Goal: Navigation & Orientation: Find specific page/section

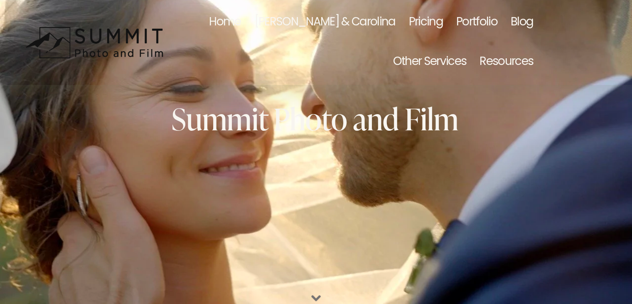
click at [272, 28] on link "[PERSON_NAME] & Carolina" at bounding box center [324, 22] width 141 height 39
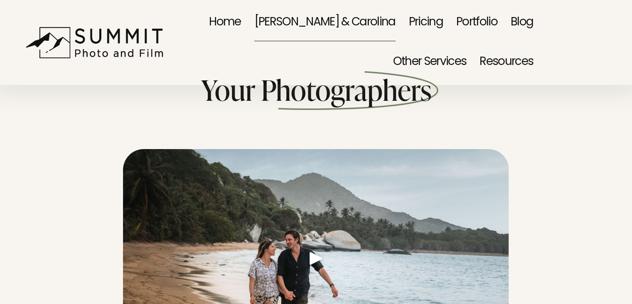
click at [211, 20] on link "Home" at bounding box center [225, 22] width 32 height 39
